Goal: Information Seeking & Learning: Learn about a topic

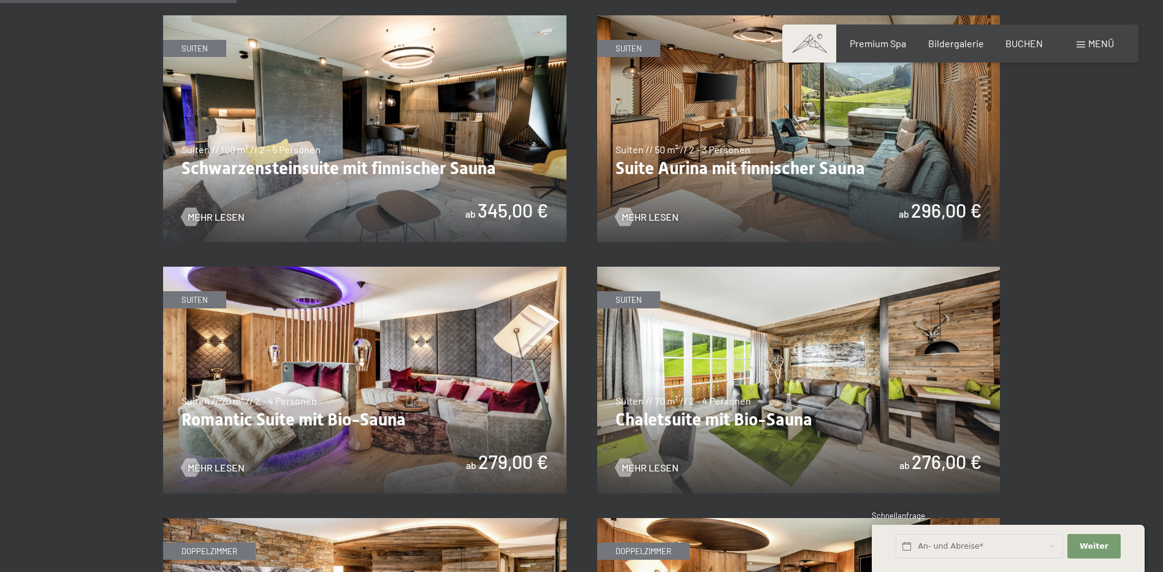
scroll to position [797, 0]
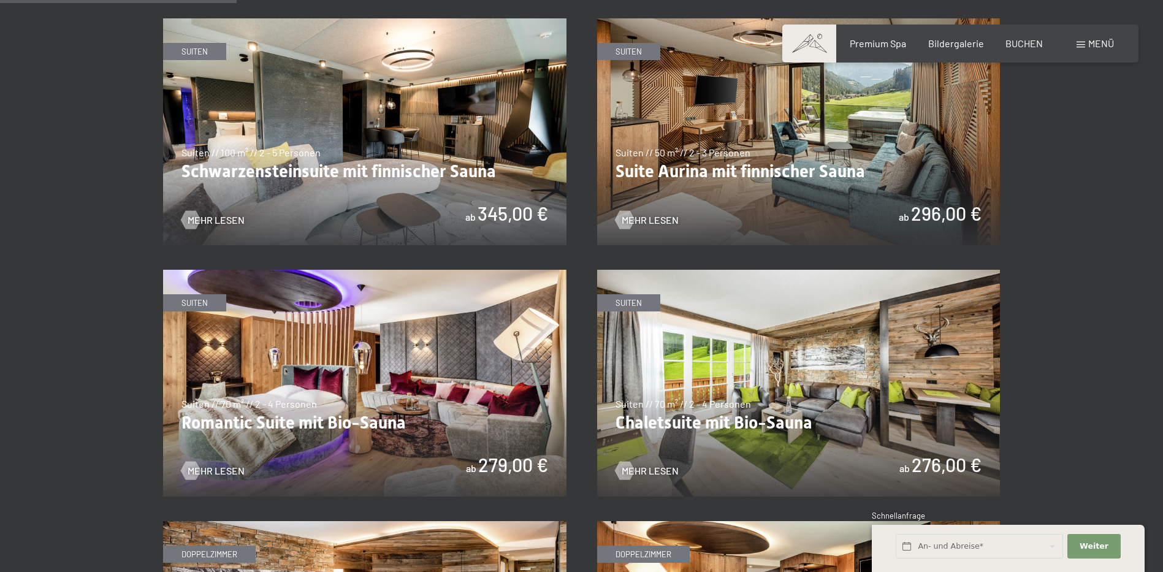
click at [760, 330] on img at bounding box center [799, 383] width 404 height 227
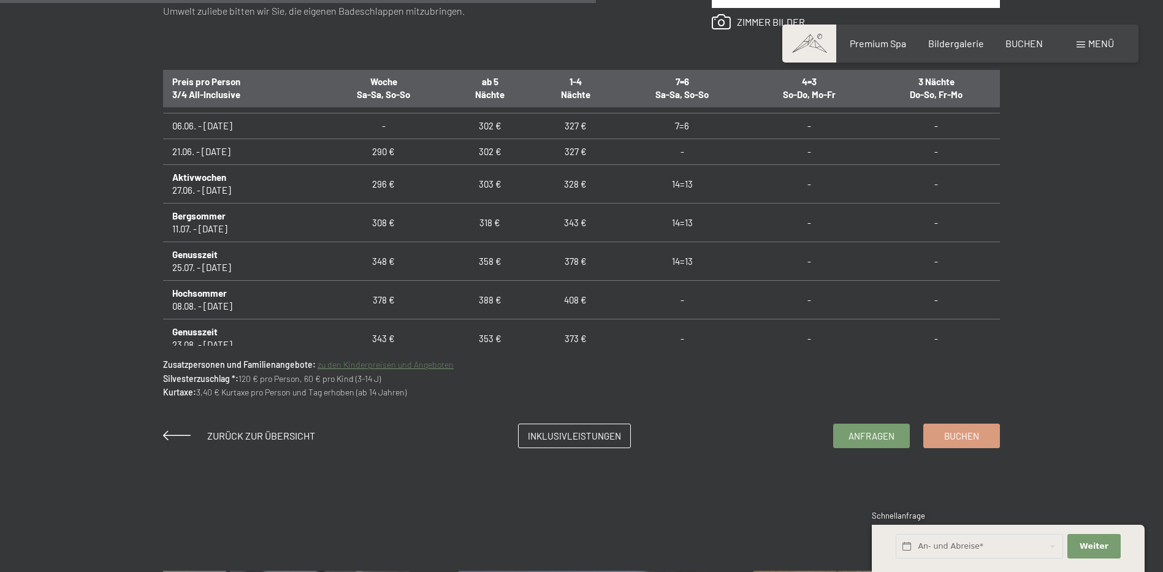
scroll to position [920, 0]
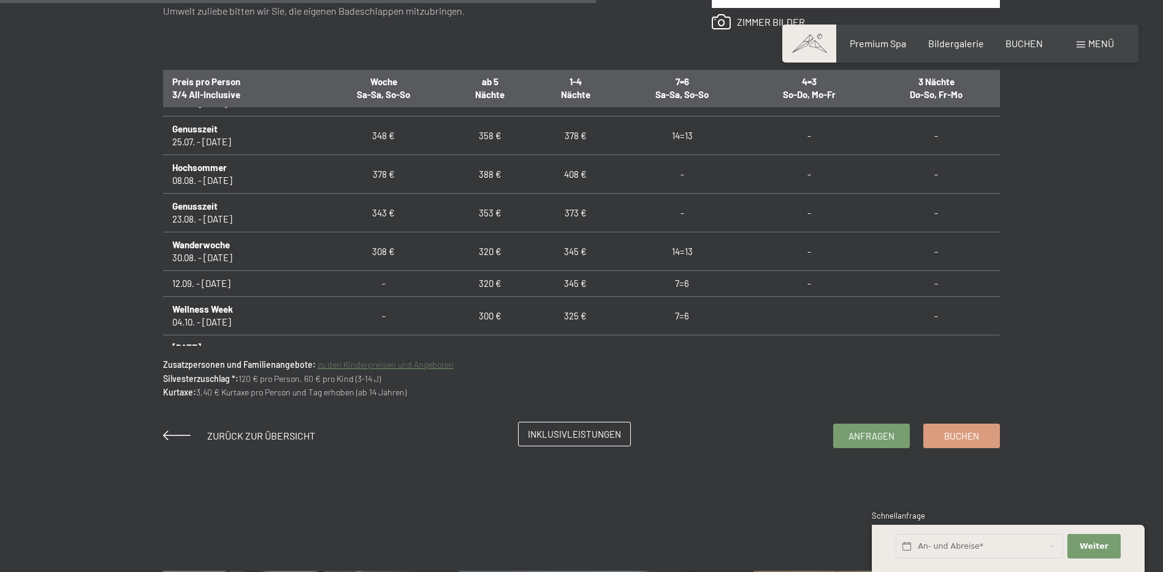
click at [542, 442] on link "Inklusivleistungen" at bounding box center [575, 434] width 112 height 23
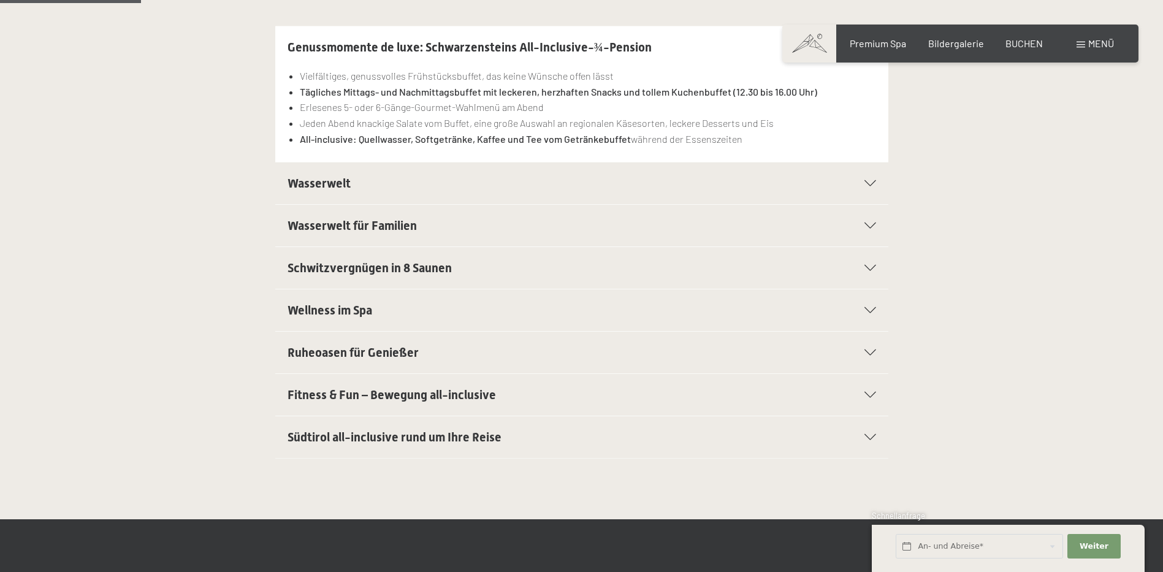
scroll to position [368, 0]
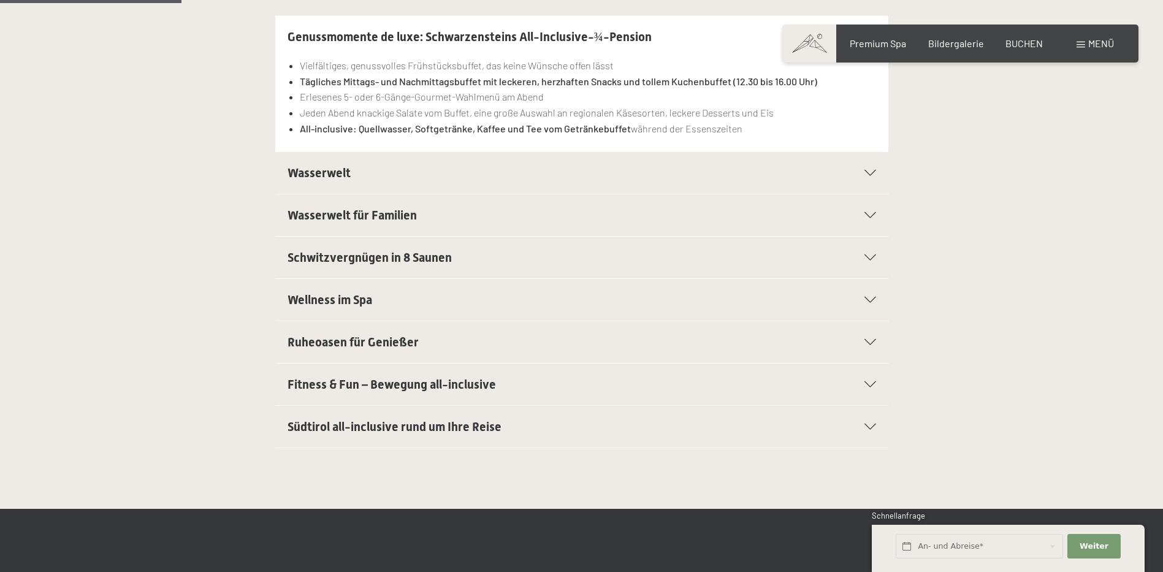
click at [872, 387] on icon at bounding box center [871, 384] width 12 height 6
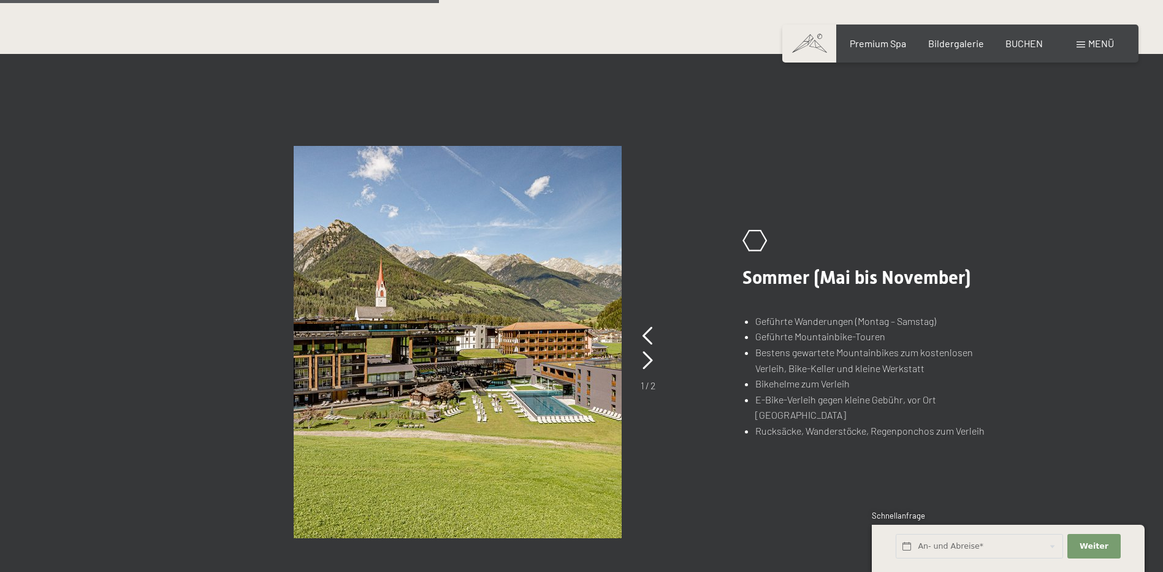
scroll to position [920, 0]
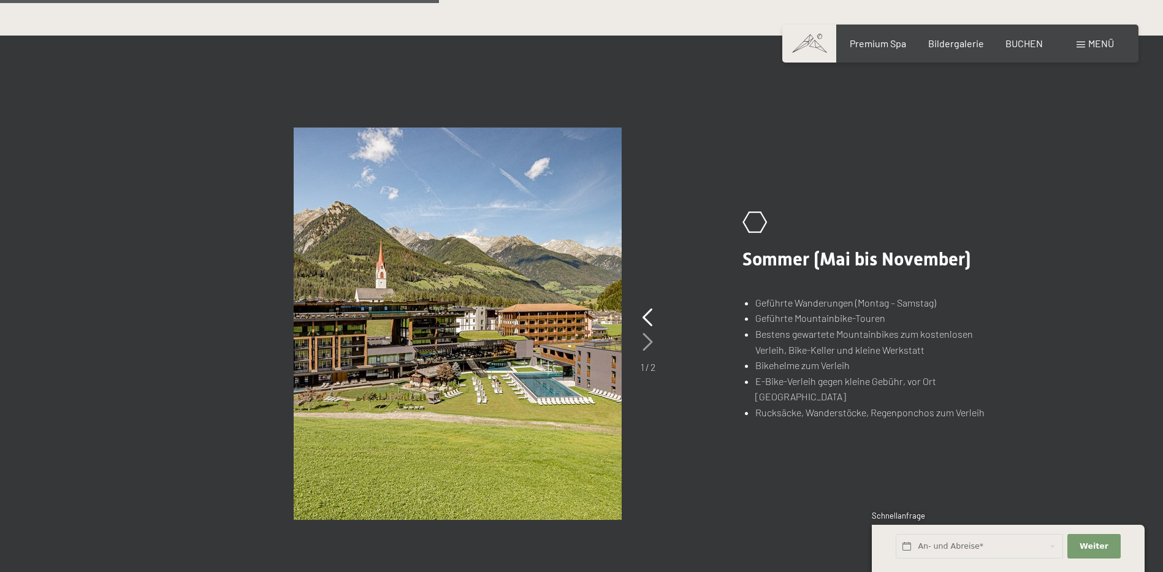
click at [646, 340] on icon at bounding box center [648, 342] width 10 height 18
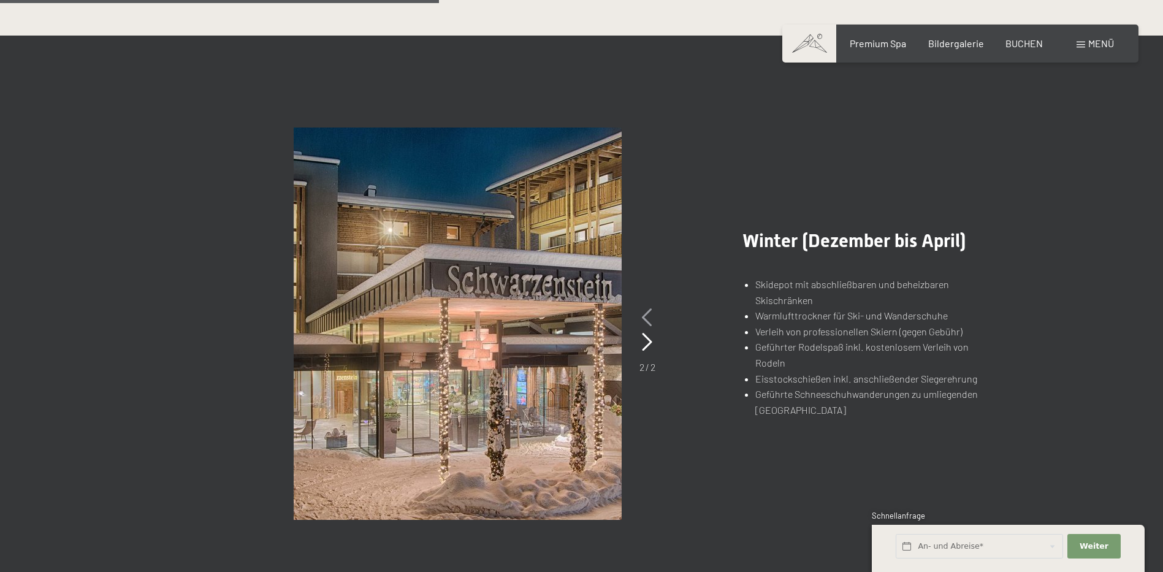
click at [647, 319] on icon at bounding box center [647, 317] width 10 height 18
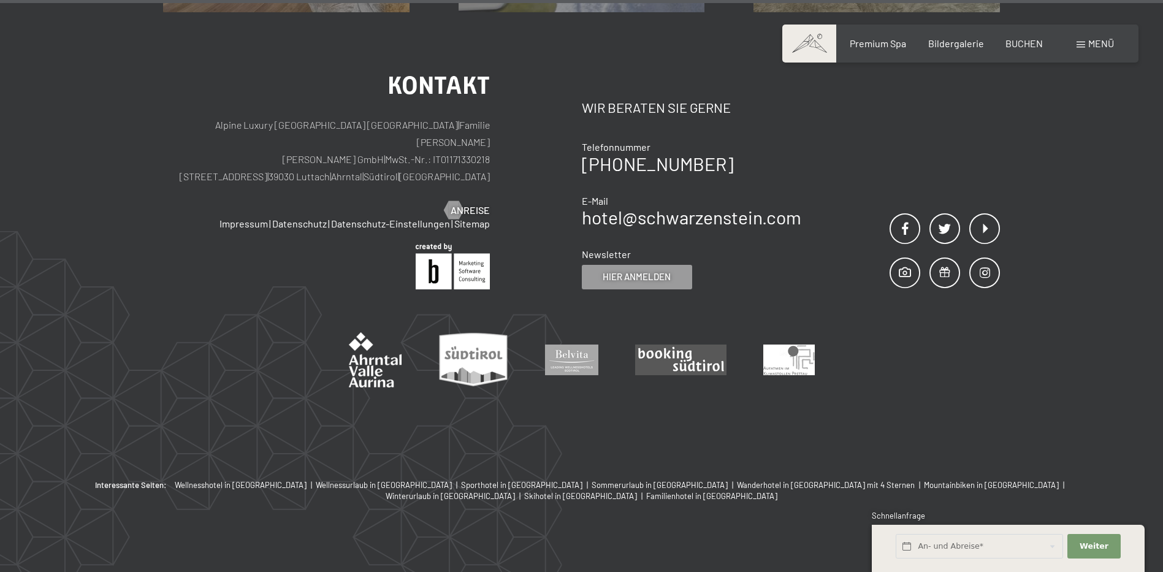
scroll to position [2490, 0]
